Goal: Transaction & Acquisition: Subscribe to service/newsletter

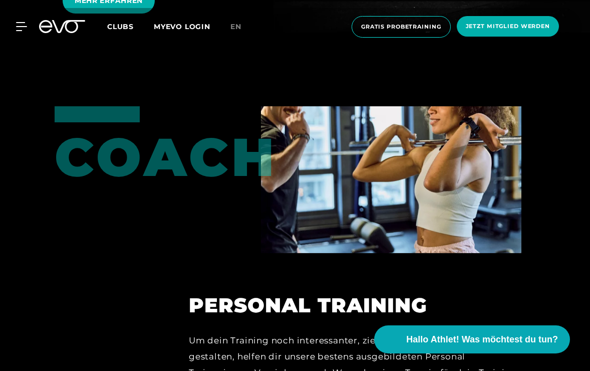
scroll to position [2061, 0]
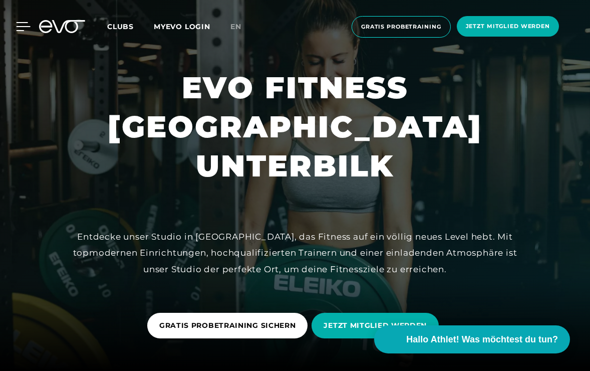
click at [11, 23] on div at bounding box center [16, 26] width 30 height 9
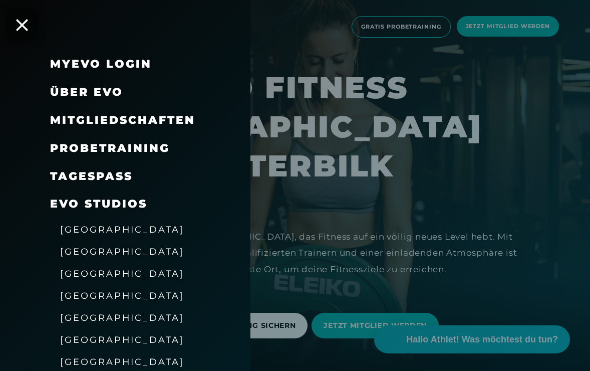
click at [88, 87] on span "Über EVO" at bounding box center [86, 92] width 73 height 14
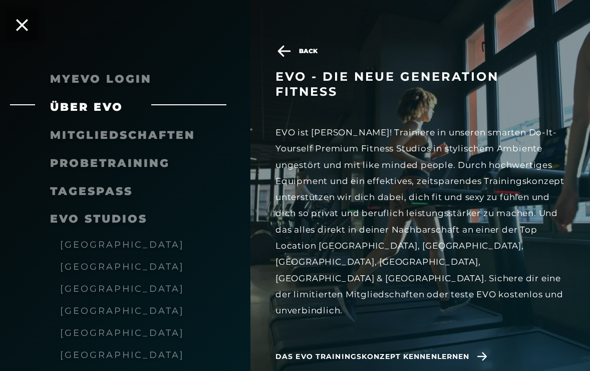
click at [87, 136] on span "Mitgliedschaften" at bounding box center [122, 135] width 145 height 14
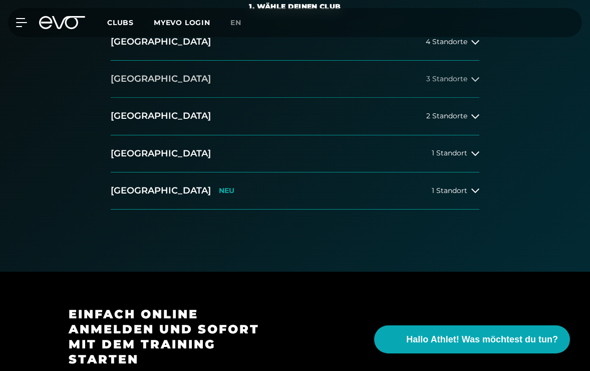
scroll to position [242, 0]
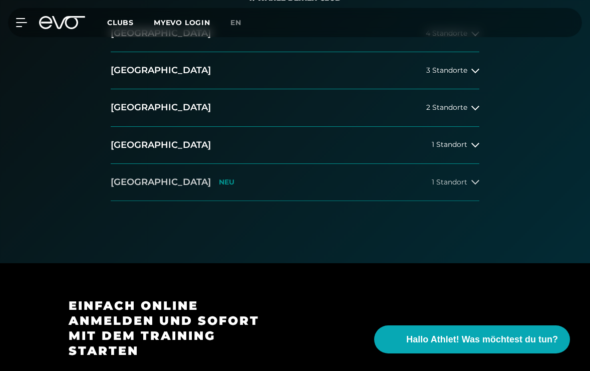
click at [196, 182] on button "[GEOGRAPHIC_DATA] NEU 1 Standort" at bounding box center [295, 182] width 369 height 37
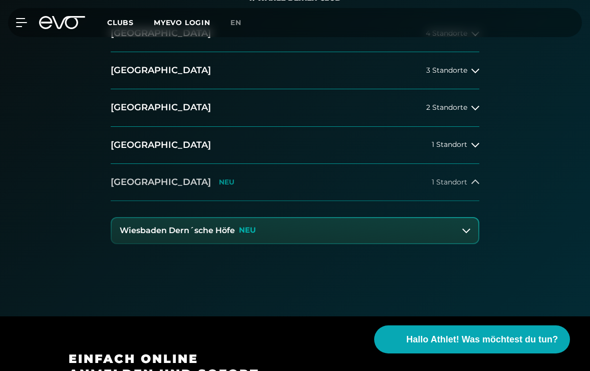
click at [196, 182] on button "[GEOGRAPHIC_DATA] NEU 1 Standort" at bounding box center [295, 182] width 369 height 37
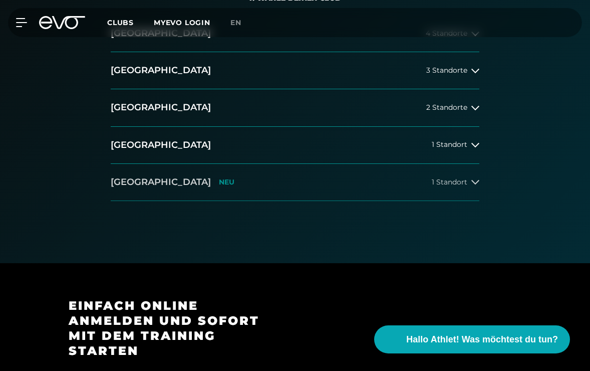
click at [196, 170] on button "[GEOGRAPHIC_DATA] NEU 1 Standort" at bounding box center [295, 182] width 369 height 37
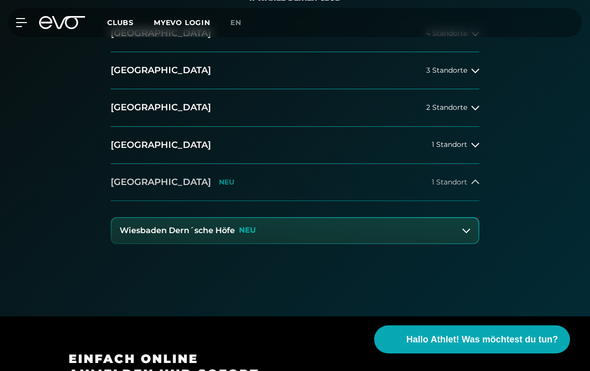
click at [197, 172] on button "[GEOGRAPHIC_DATA] NEU 1 Standort" at bounding box center [295, 182] width 369 height 37
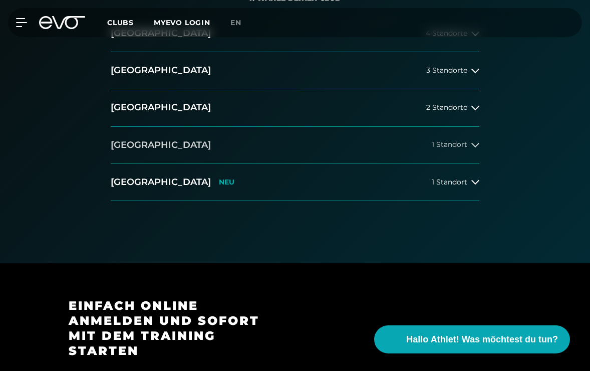
click at [194, 157] on button "[GEOGRAPHIC_DATA] 1 Standort" at bounding box center [295, 145] width 369 height 37
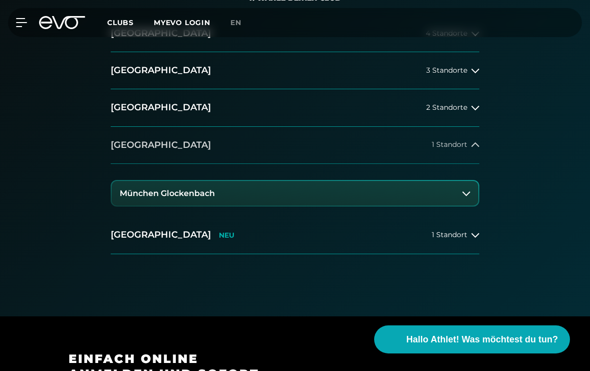
click at [194, 157] on button "[GEOGRAPHIC_DATA] 1 Standort" at bounding box center [295, 145] width 369 height 37
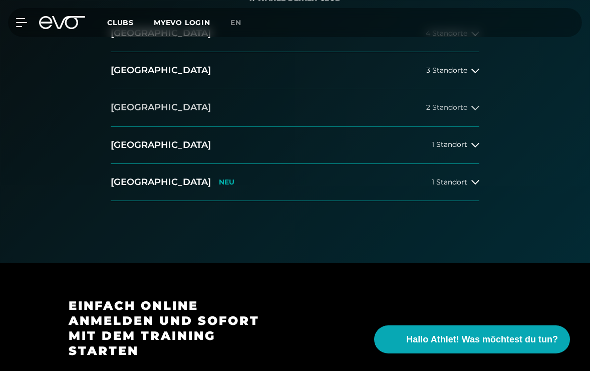
click at [179, 116] on button "[GEOGRAPHIC_DATA] 2 Standorte" at bounding box center [295, 107] width 369 height 37
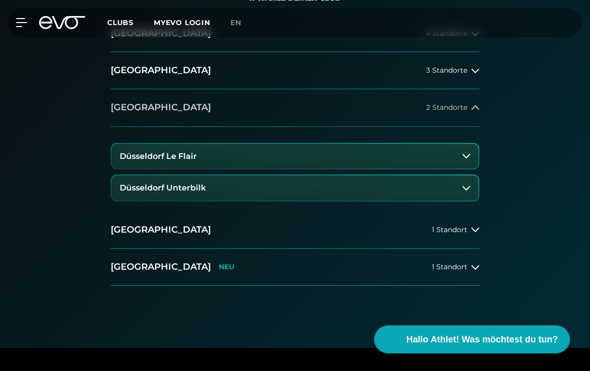
click at [178, 116] on button "[GEOGRAPHIC_DATA] 2 Standorte" at bounding box center [295, 107] width 369 height 37
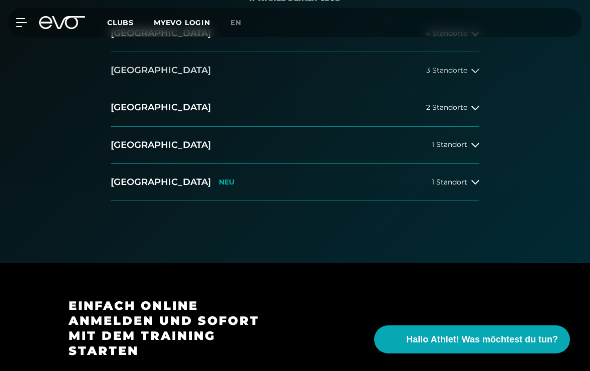
click at [171, 78] on button "[GEOGRAPHIC_DATA] 3 Standorte" at bounding box center [295, 70] width 369 height 37
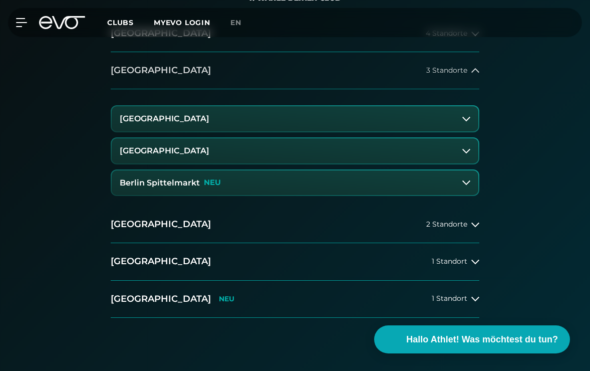
click at [171, 78] on button "[GEOGRAPHIC_DATA] 3 Standorte" at bounding box center [295, 70] width 369 height 37
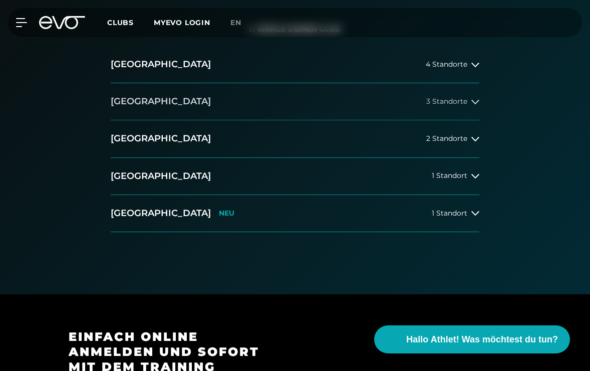
scroll to position [207, 0]
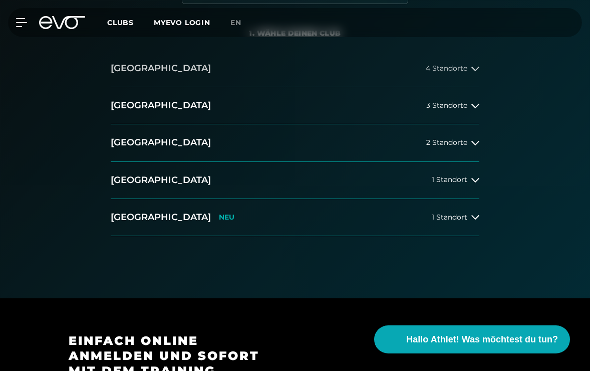
click at [171, 77] on button "[GEOGRAPHIC_DATA] 4 Standorte" at bounding box center [295, 68] width 369 height 37
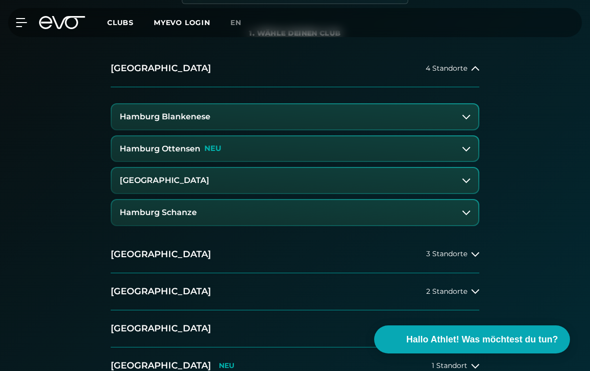
click at [178, 147] on h3 "Hamburg Ottensen" at bounding box center [160, 148] width 81 height 9
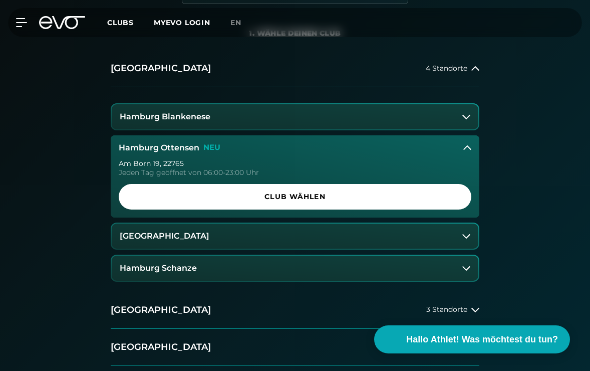
click at [178, 119] on h3 "Hamburg Blankenese" at bounding box center [165, 116] width 91 height 9
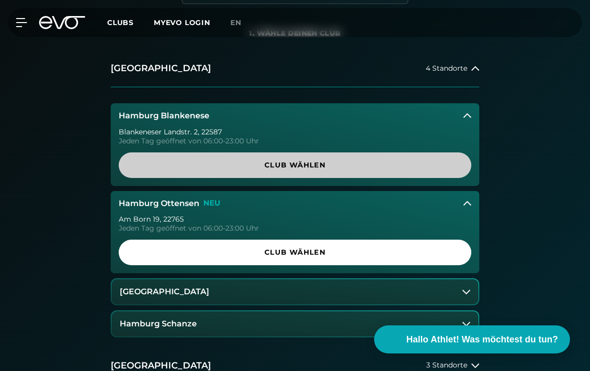
click at [185, 171] on span "Club wählen" at bounding box center [295, 165] width 353 height 26
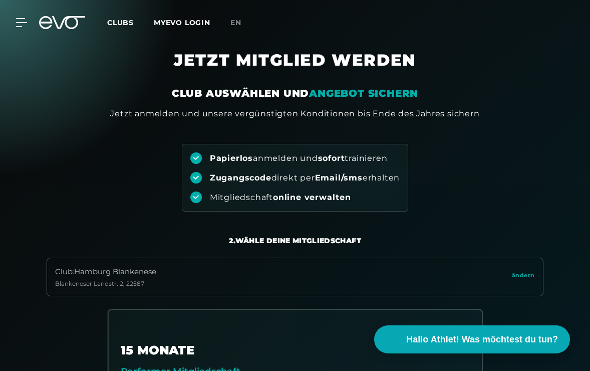
scroll to position [0, 0]
